Goal: Transaction & Acquisition: Obtain resource

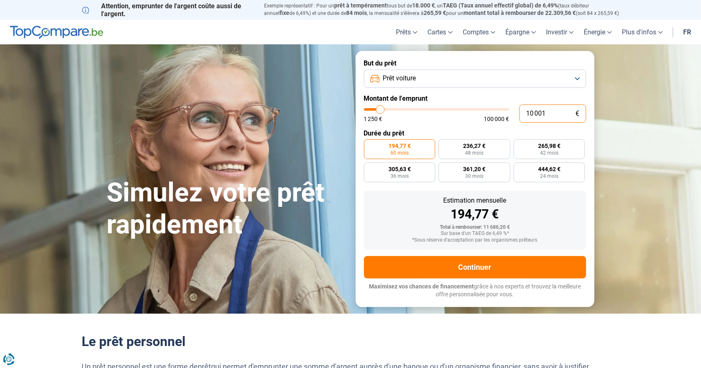
click at [551, 116] on input "10 001" at bounding box center [553, 114] width 67 height 18
type input "1 000"
type input "1250"
type input "100"
type input "1250"
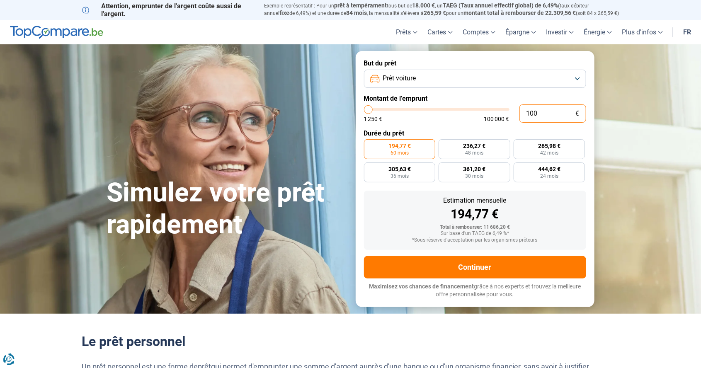
type input "10"
type input "1250"
type input "1"
type input "1250"
type input "0"
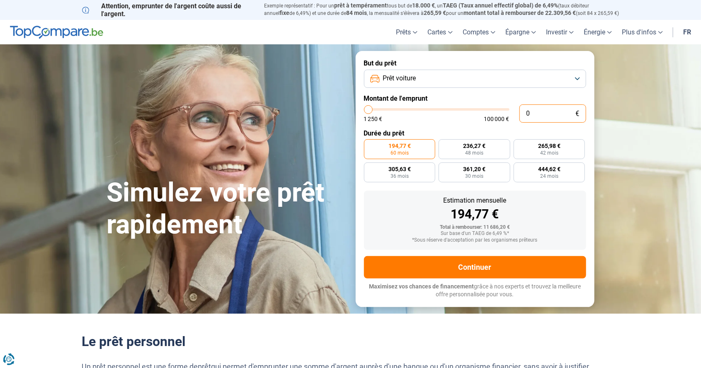
type input "1250"
type input "4"
type input "1250"
type input "43"
type input "1250"
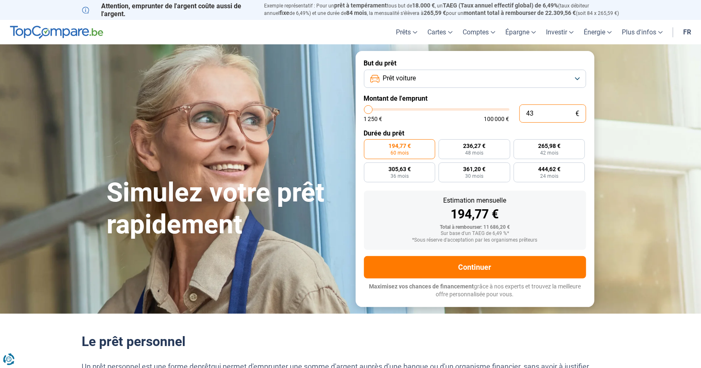
type input "435"
type input "1250"
type input "4 350"
type input "4250"
type input "43 500"
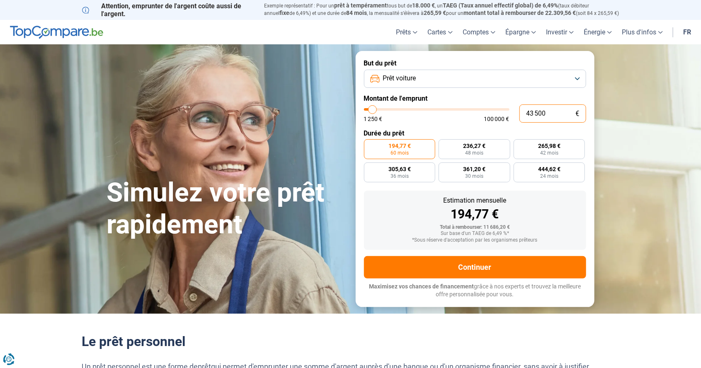
type input "43500"
type input "43 500"
radio input "false"
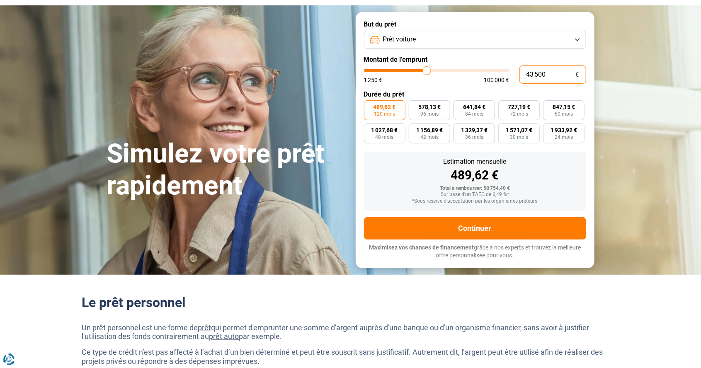
scroll to position [39, 0]
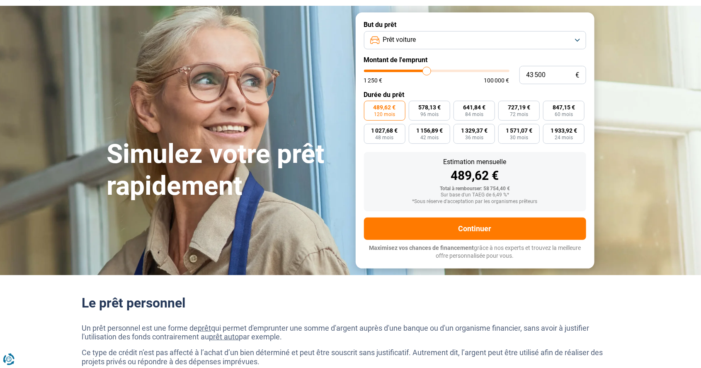
click at [387, 109] on span "489,62 €" at bounding box center [385, 108] width 22 height 6
click at [370, 106] on input "489,62 € 120 mois" at bounding box center [366, 103] width 5 height 5
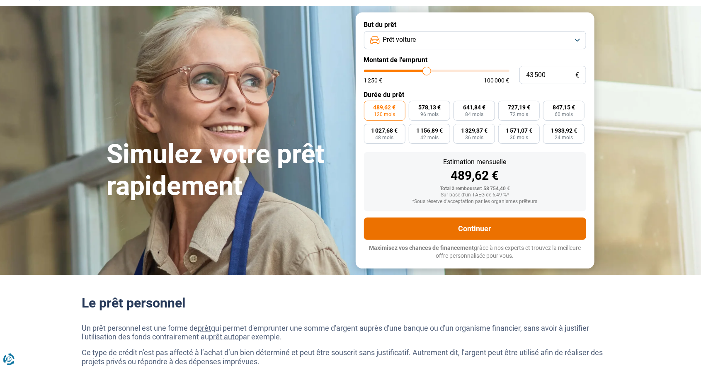
click at [548, 232] on button "Continuer" at bounding box center [475, 229] width 222 height 22
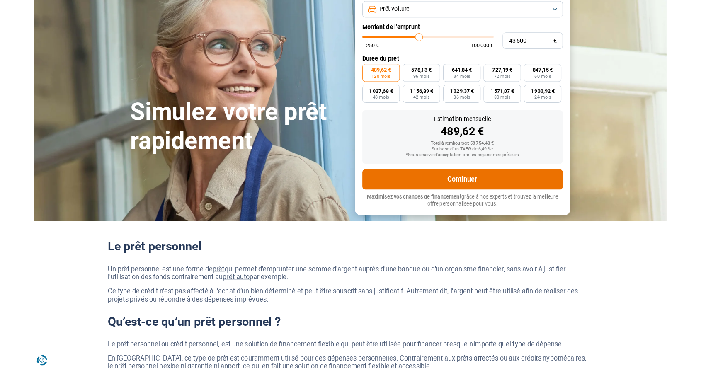
scroll to position [78, 0]
